Goal: Task Accomplishment & Management: Use online tool/utility

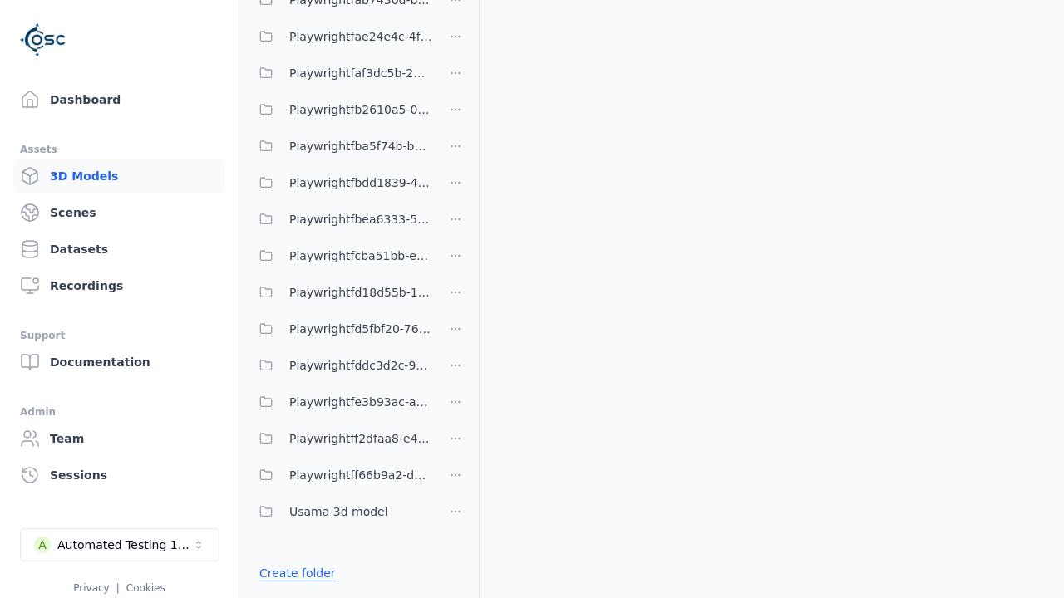
click at [293, 574] on link "Create folder" at bounding box center [297, 573] width 76 height 17
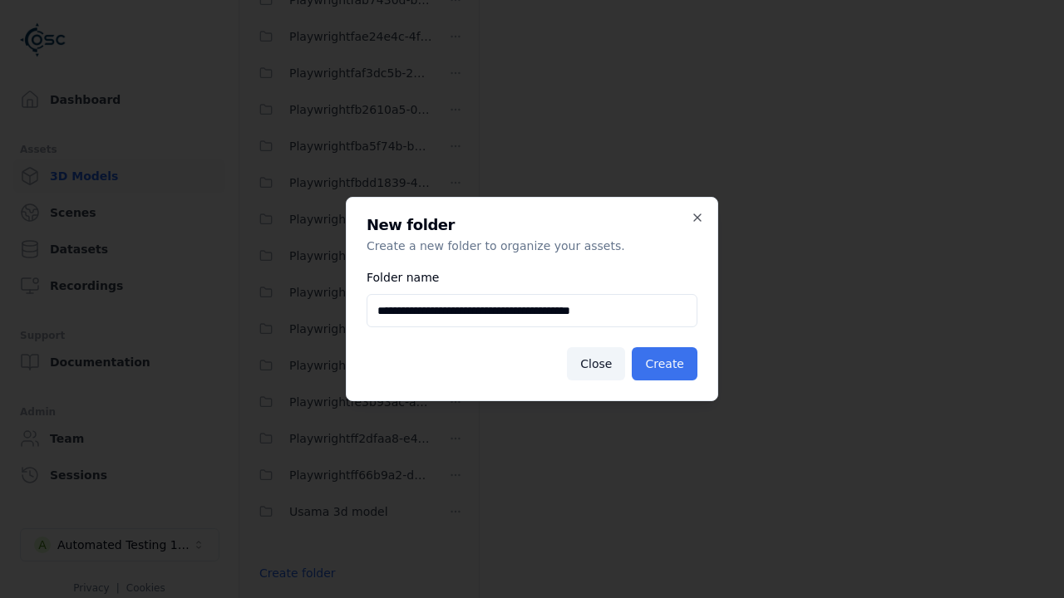
type input "**********"
click at [667, 364] on button "Create" at bounding box center [665, 363] width 66 height 33
